Goal: Task Accomplishment & Management: Use online tool/utility

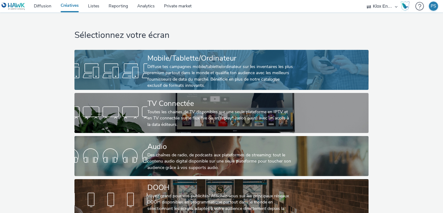
click at [212, 74] on div "Diffuse tes campagnes mobile/tablette/ordinateur sur les inventaires les plus p…" at bounding box center [220, 76] width 146 height 25
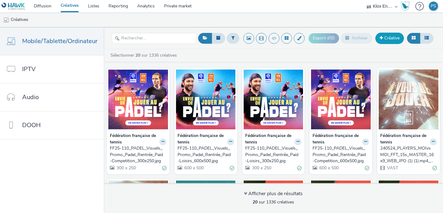
click at [391, 42] on link "Créative" at bounding box center [389, 38] width 29 height 11
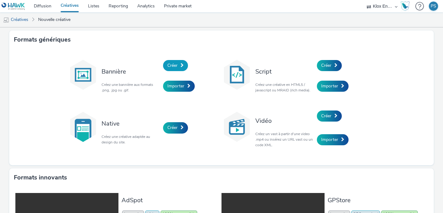
click at [179, 68] on link "Créer" at bounding box center [175, 65] width 25 height 11
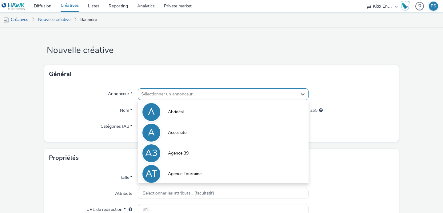
click at [171, 95] on div "option Abridéal focused, 1 of 10. 10 results available. Use Up and Down to choo…" at bounding box center [223, 94] width 171 height 12
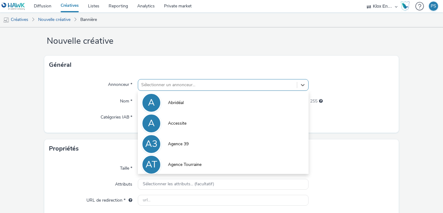
click at [171, 95] on li "A Abridéal" at bounding box center [223, 102] width 171 height 21
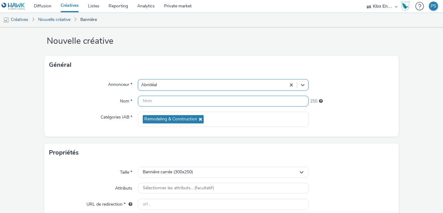
click at [163, 101] on input "text" at bounding box center [223, 101] width 171 height 11
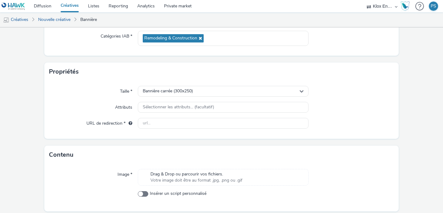
scroll to position [112, 0]
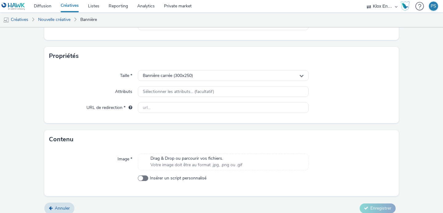
click at [187, 153] on div "Image * Drag & Drop ou parcourir vos fichiers. Votre image doit être au format …" at bounding box center [221, 172] width 355 height 47
click at [179, 161] on span "Drag & Drop ou parcourir vos fichiers." at bounding box center [197, 158] width 92 height 6
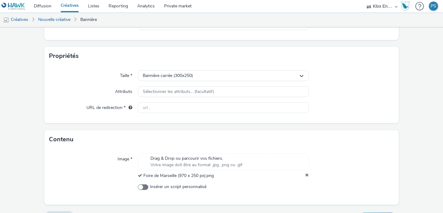
scroll to position [126, 0]
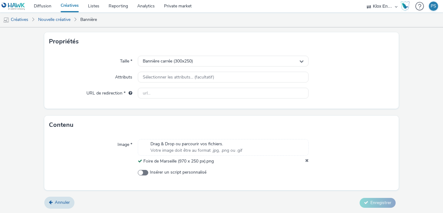
click at [305, 159] on icon at bounding box center [306, 161] width 3 height 6
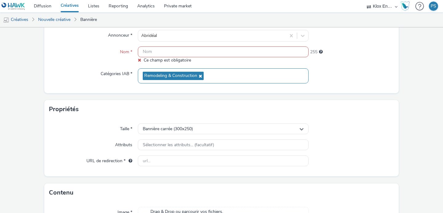
scroll to position [120, 0]
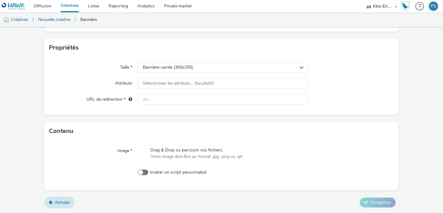
click at [69, 198] on link "Annuler" at bounding box center [59, 203] width 30 height 12
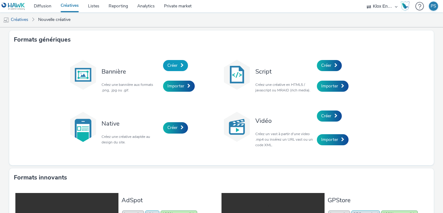
click at [183, 65] on span at bounding box center [182, 65] width 3 height 4
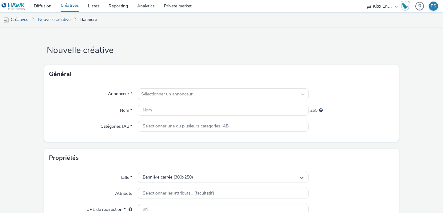
scroll to position [108, 0]
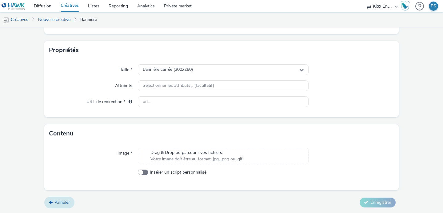
click at [54, 199] on link "Annuler" at bounding box center [59, 203] width 30 height 12
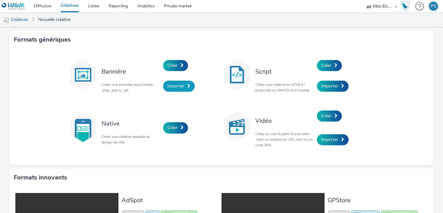
click at [172, 86] on span "Importer" at bounding box center [175, 86] width 17 height 6
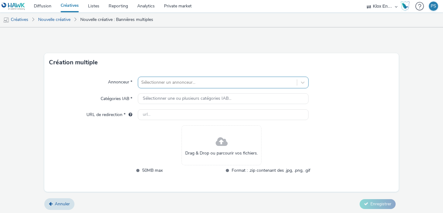
click at [176, 83] on div at bounding box center [217, 82] width 153 height 7
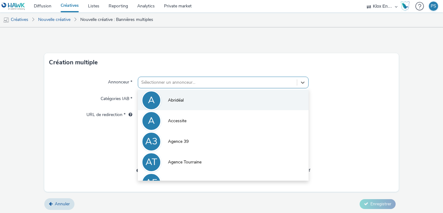
click at [179, 95] on li "A Abridéal" at bounding box center [223, 100] width 171 height 21
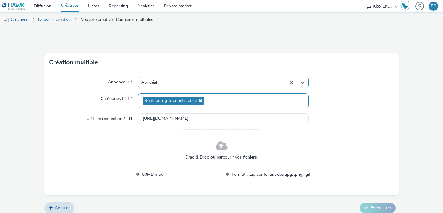
click at [178, 96] on div "Remodeling & Construction" at bounding box center [223, 100] width 171 height 15
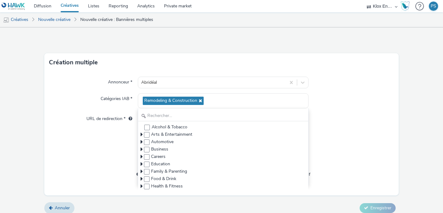
click at [114, 132] on div "Annonceur * Abridéal Catégories IAB * Remodeling & Construction Alcohol & Tobac…" at bounding box center [221, 134] width 355 height 124
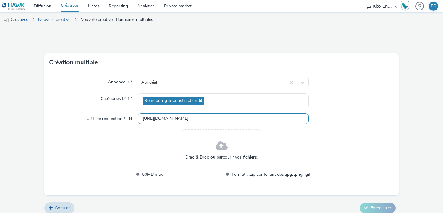
click at [150, 119] on input "[URL][DOMAIN_NAME]" at bounding box center [223, 118] width 171 height 11
paste input "s://[DOMAIN_NAME][URL]"
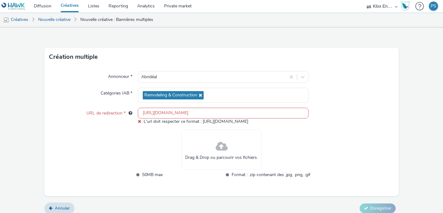
click at [215, 146] on div "Drag & Drop ou parcourir vos fichiers." at bounding box center [222, 150] width 80 height 40
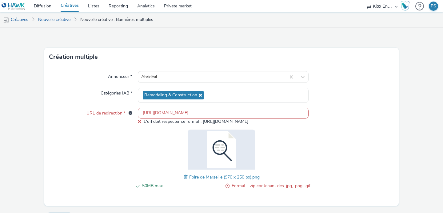
scroll to position [21, 0]
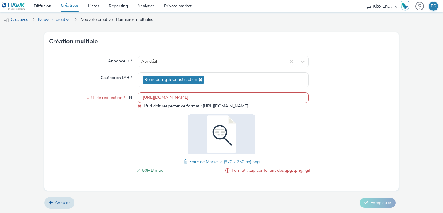
click at [186, 161] on span at bounding box center [187, 161] width 6 height 7
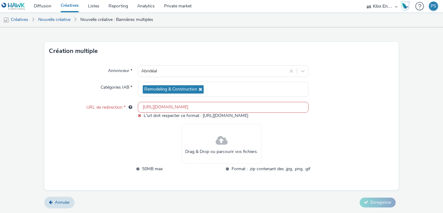
scroll to position [11, 0]
click at [237, 108] on input "[URL][DOMAIN_NAME]" at bounding box center [223, 107] width 171 height 11
click at [303, 110] on input "[URL][DOMAIN_NAME]" at bounding box center [223, 107] width 171 height 11
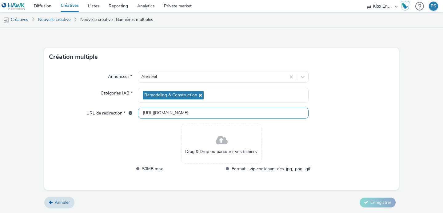
scroll to position [0, 71]
type input "[URL][DOMAIN_NAME]"
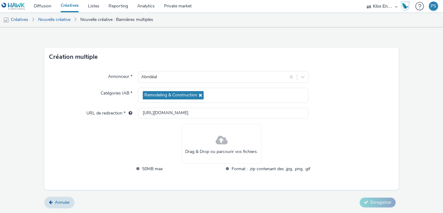
click at [346, 123] on div "Annonceur * Abridéal Catégories IAB * Remodeling & Construction URL de redirect…" at bounding box center [221, 128] width 355 height 124
click at [216, 145] on span at bounding box center [222, 140] width 12 height 16
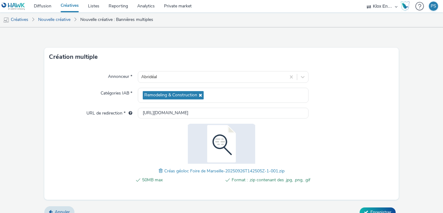
scroll to position [15, 0]
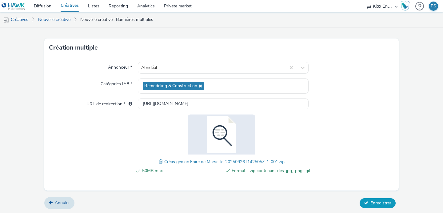
click at [378, 203] on span "Enregistrer" at bounding box center [381, 203] width 21 height 6
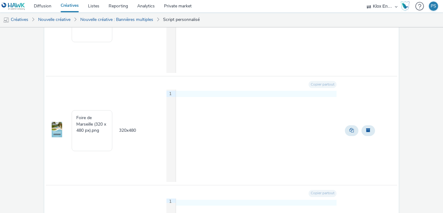
scroll to position [683, 0]
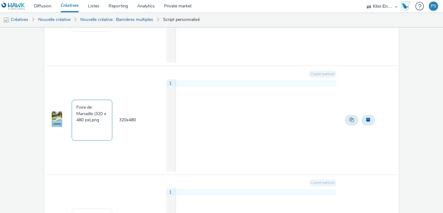
click at [106, 114] on textarea "Foire de Marseille (320 x 480 px).png" at bounding box center [92, 120] width 41 height 41
click at [128, 120] on span "320 x 480" at bounding box center [127, 120] width 17 height 6
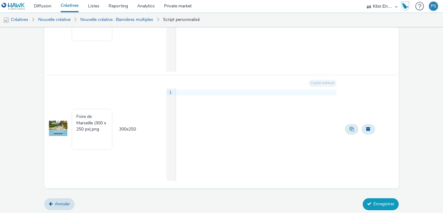
click at [378, 205] on button "Enregistrer" at bounding box center [381, 204] width 36 height 12
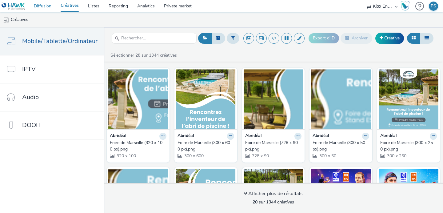
click at [41, 6] on link "Diffusion" at bounding box center [42, 6] width 27 height 12
